Goal: Task Accomplishment & Management: Complete application form

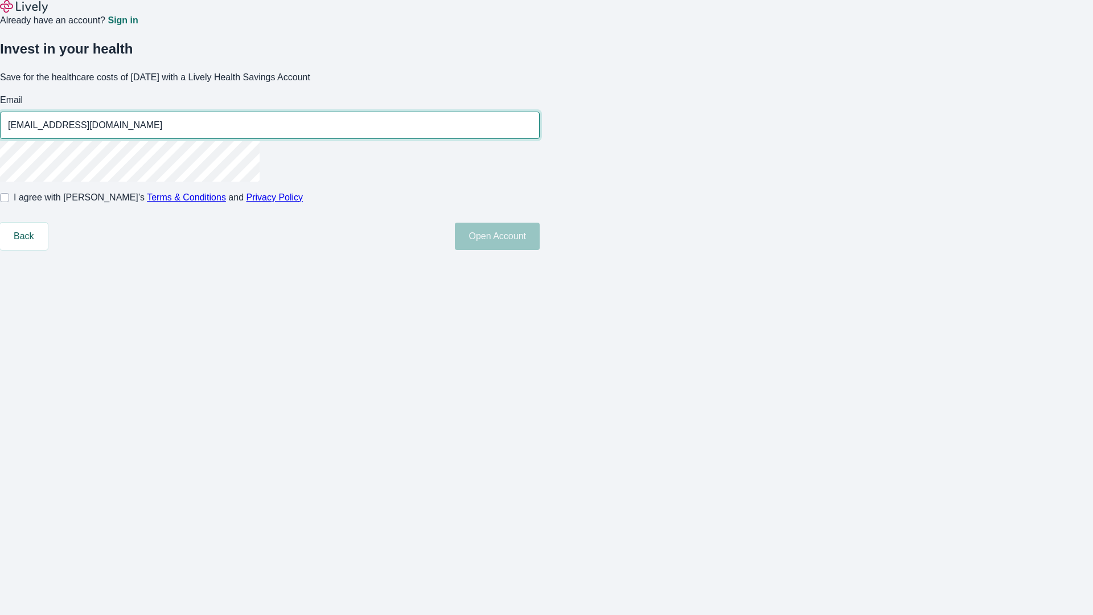
type input "[EMAIL_ADDRESS][DOMAIN_NAME]"
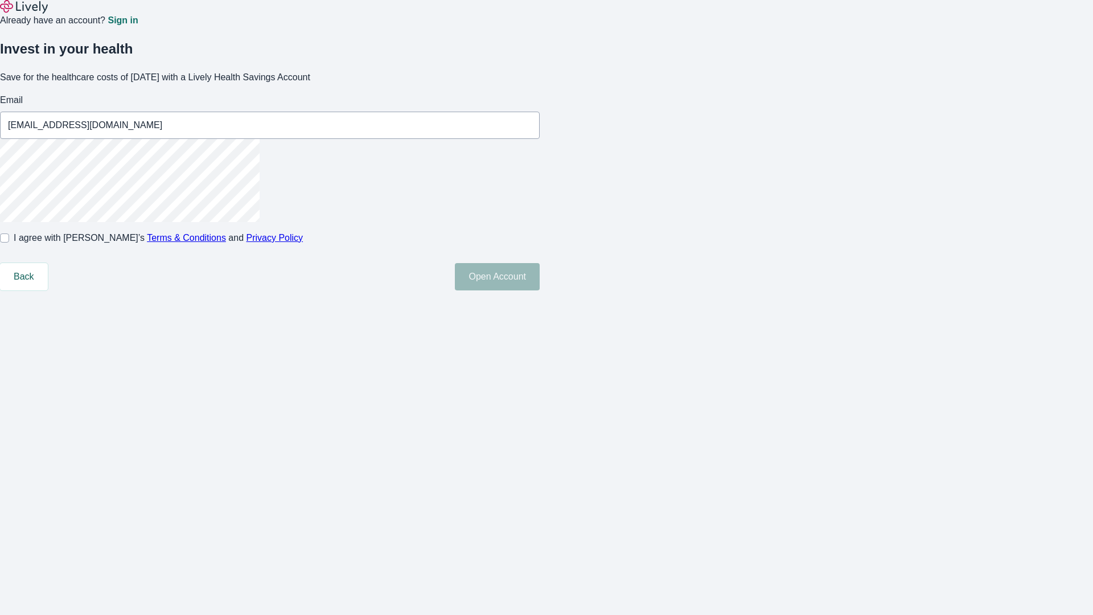
click at [9, 242] on input "I agree with Lively’s Terms & Conditions and Privacy Policy" at bounding box center [4, 237] width 9 height 9
checkbox input "true"
click at [540, 290] on button "Open Account" at bounding box center [497, 276] width 85 height 27
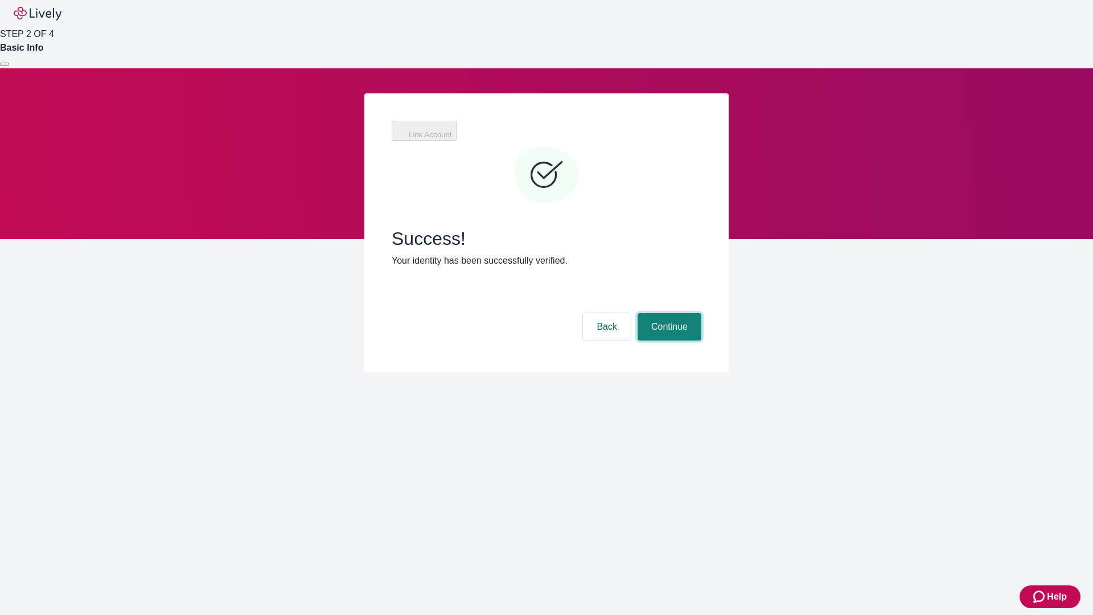
click at [668, 313] on button "Continue" at bounding box center [669, 326] width 64 height 27
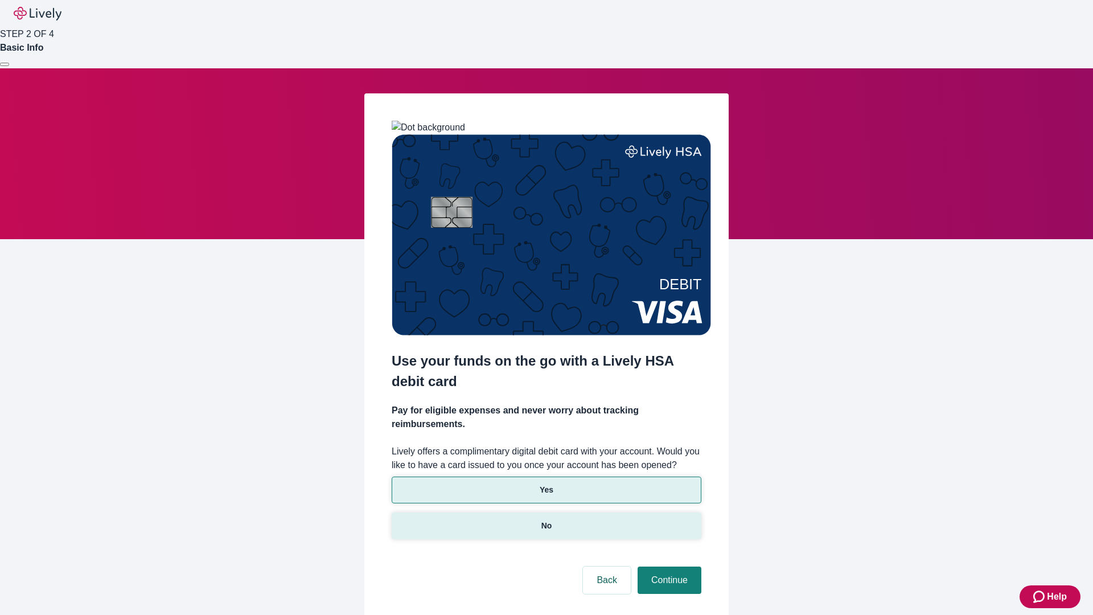
click at [546, 520] on p "No" at bounding box center [546, 526] width 11 height 12
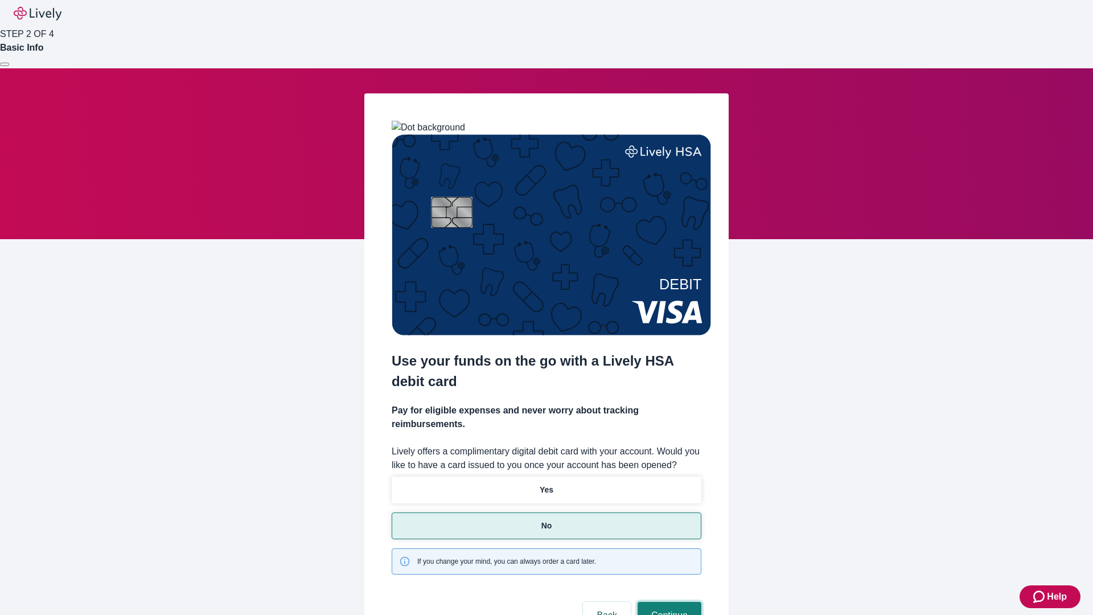
click at [668, 602] on button "Continue" at bounding box center [669, 615] width 64 height 27
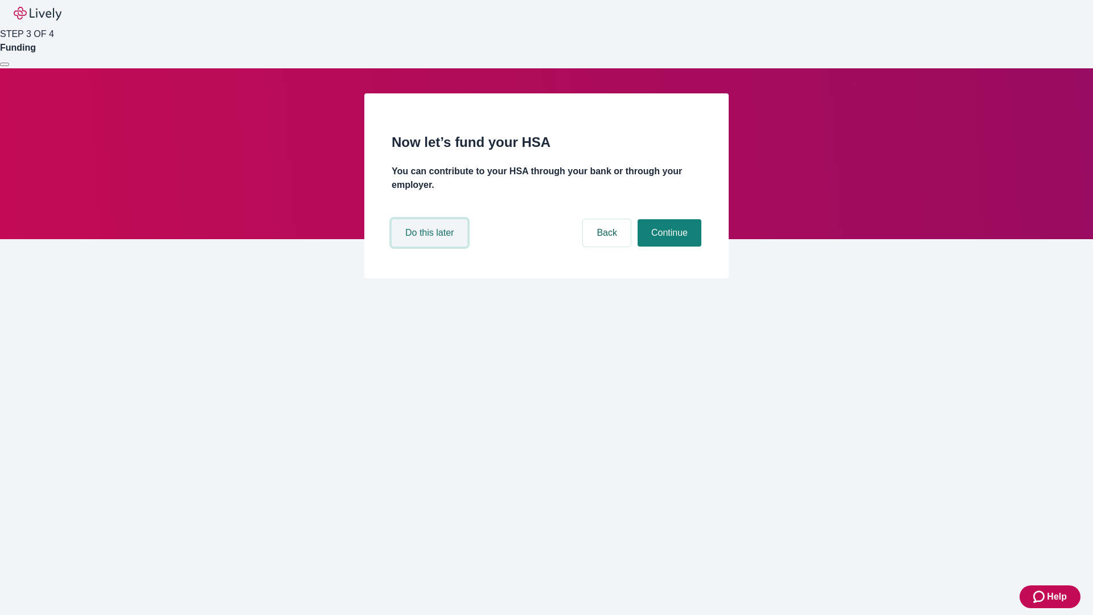
click at [431, 246] on button "Do this later" at bounding box center [430, 232] width 76 height 27
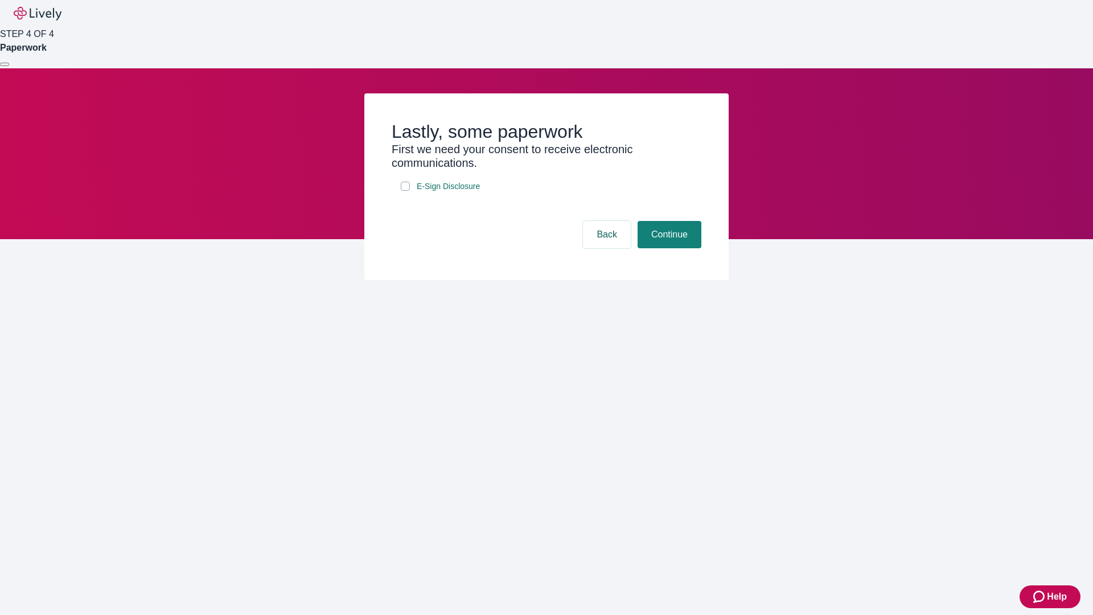
click at [405, 191] on input "E-Sign Disclosure" at bounding box center [405, 186] width 9 height 9
checkbox input "true"
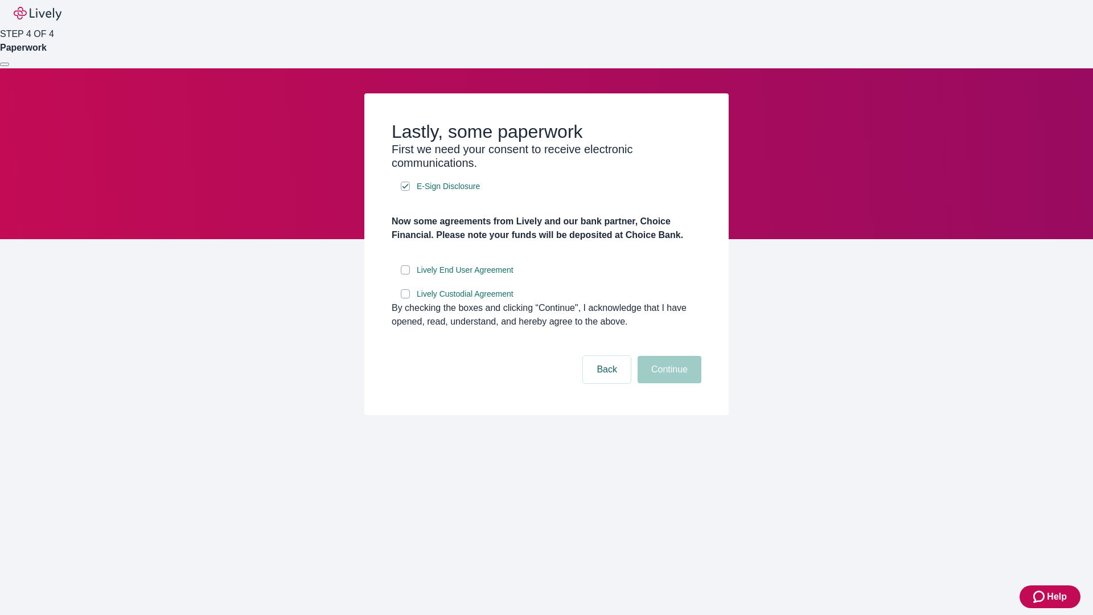
click at [405, 274] on input "Lively End User Agreement" at bounding box center [405, 269] width 9 height 9
checkbox input "true"
click at [405, 298] on input "Lively Custodial Agreement" at bounding box center [405, 293] width 9 height 9
checkbox input "true"
click at [668, 383] on button "Continue" at bounding box center [669, 369] width 64 height 27
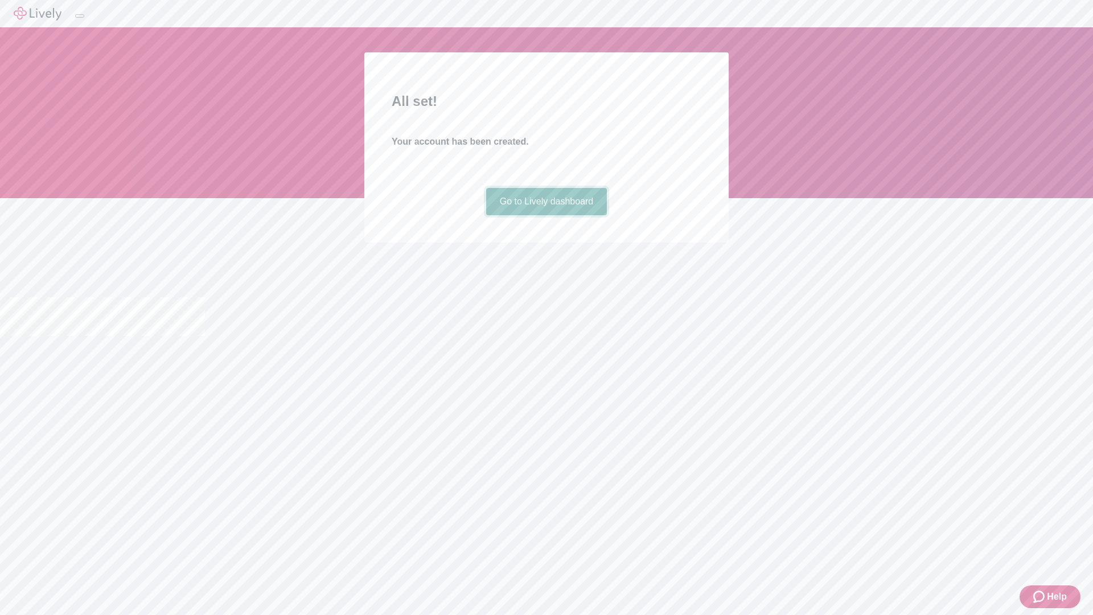
click at [546, 215] on link "Go to Lively dashboard" at bounding box center [546, 201] width 121 height 27
